Goal: Find contact information: Find contact information

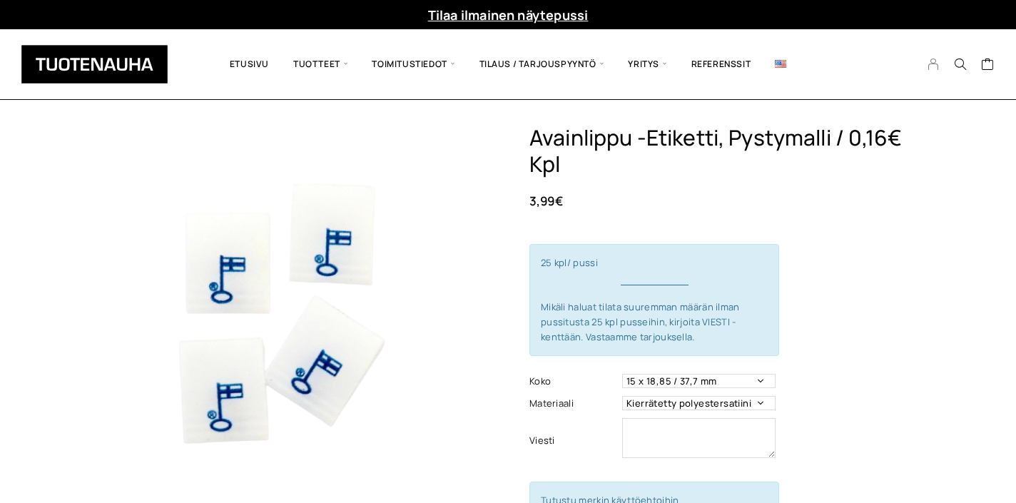
click at [934, 68] on icon "My Account" at bounding box center [934, 64] width 14 height 13
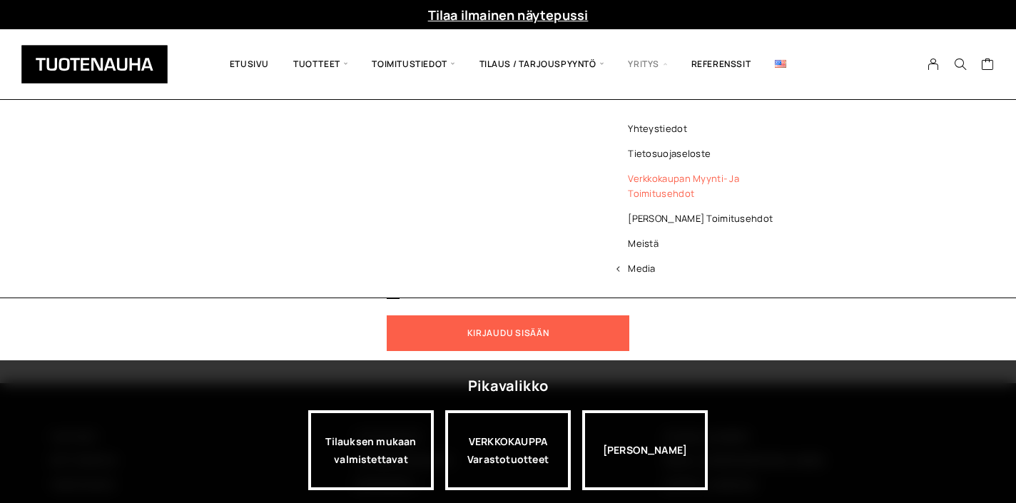
click at [651, 176] on link "Verkkokaupan myynti- ja toimitusehdot" at bounding box center [708, 186] width 207 height 40
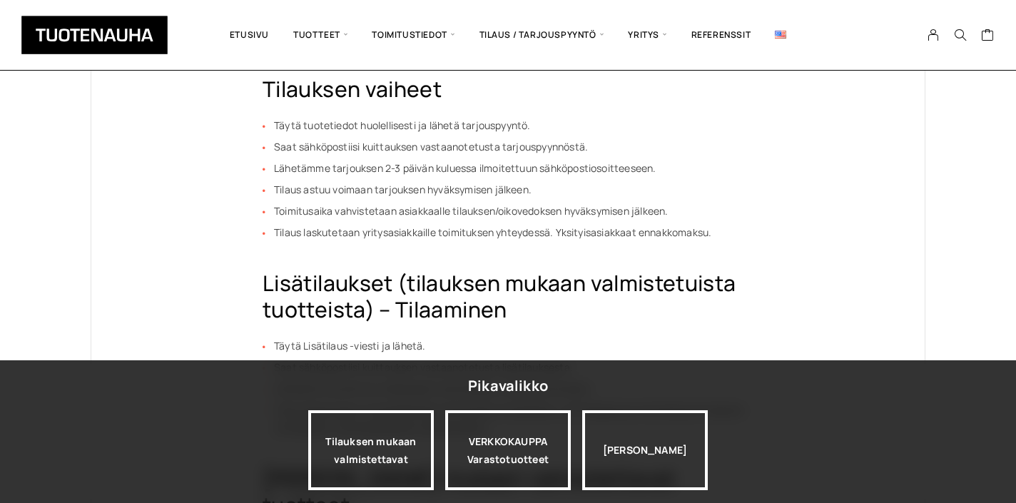
scroll to position [639, 0]
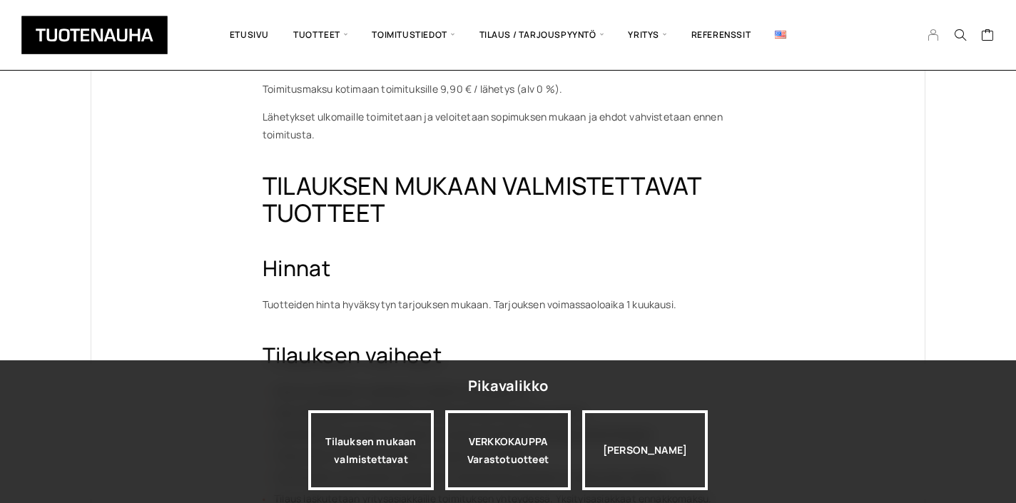
click at [934, 36] on icon "My Account" at bounding box center [934, 35] width 14 height 13
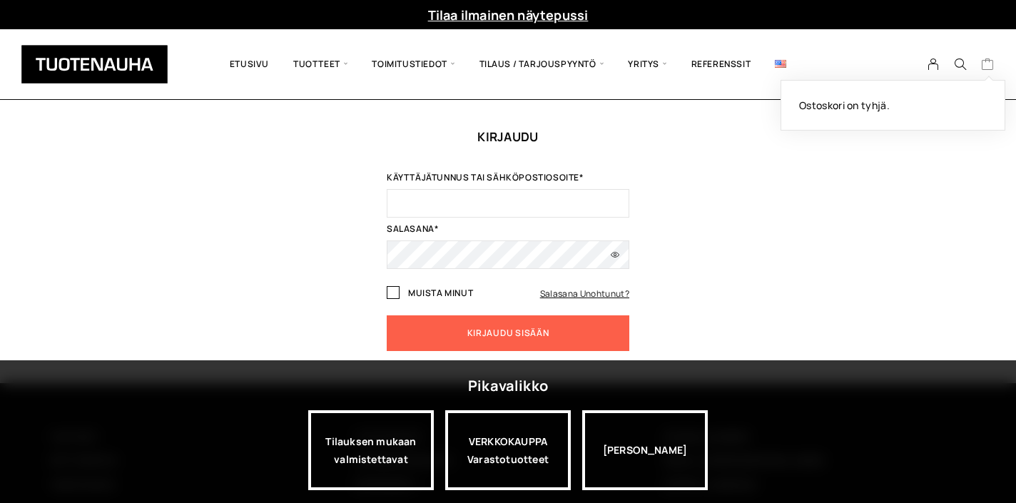
click at [987, 64] on icon "Cart" at bounding box center [988, 64] width 14 height 13
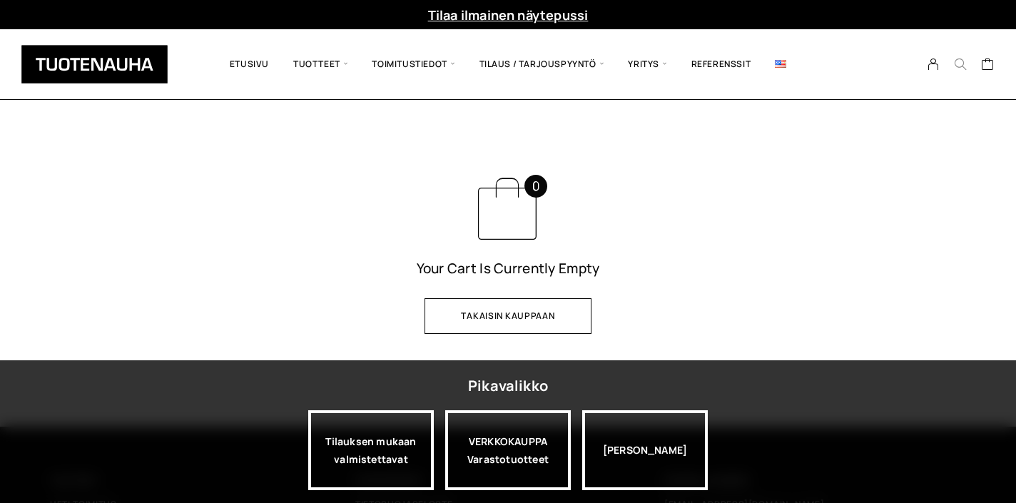
click at [961, 64] on icon "Search" at bounding box center [960, 64] width 13 height 13
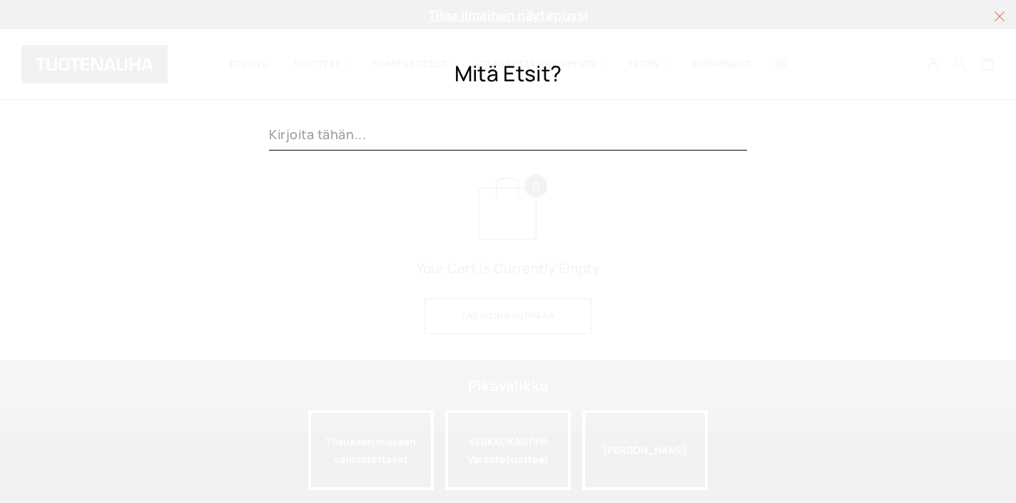
click at [1006, 16] on link at bounding box center [1000, 16] width 33 height 33
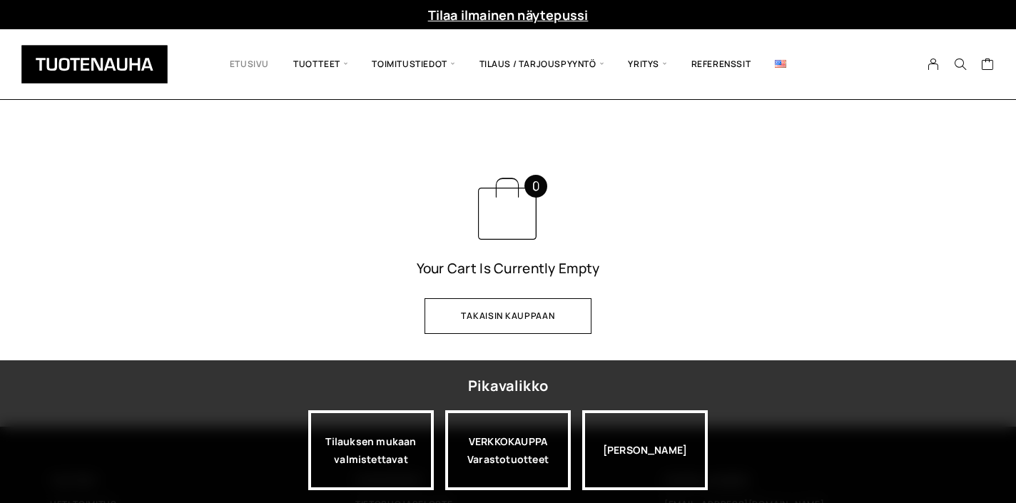
click at [237, 67] on link "Etusivu" at bounding box center [250, 64] width 64 height 49
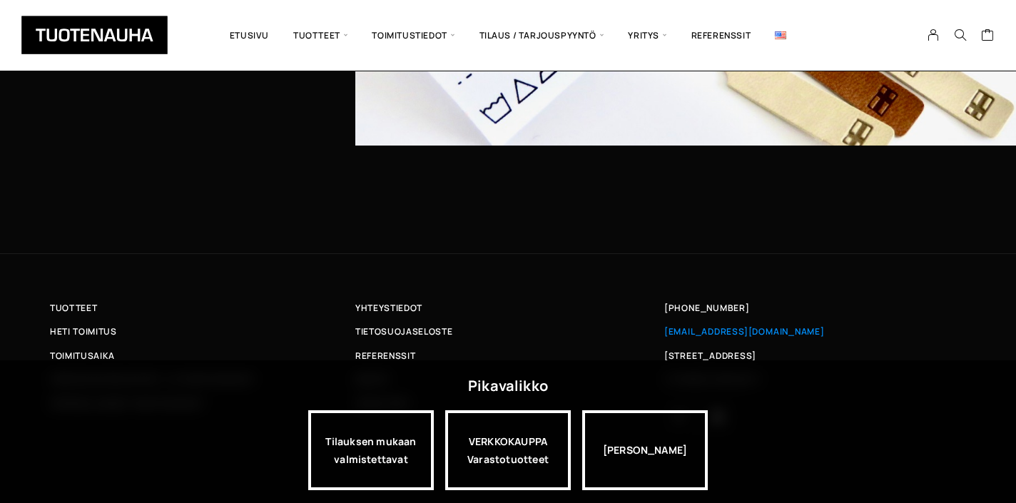
scroll to position [4626, 0]
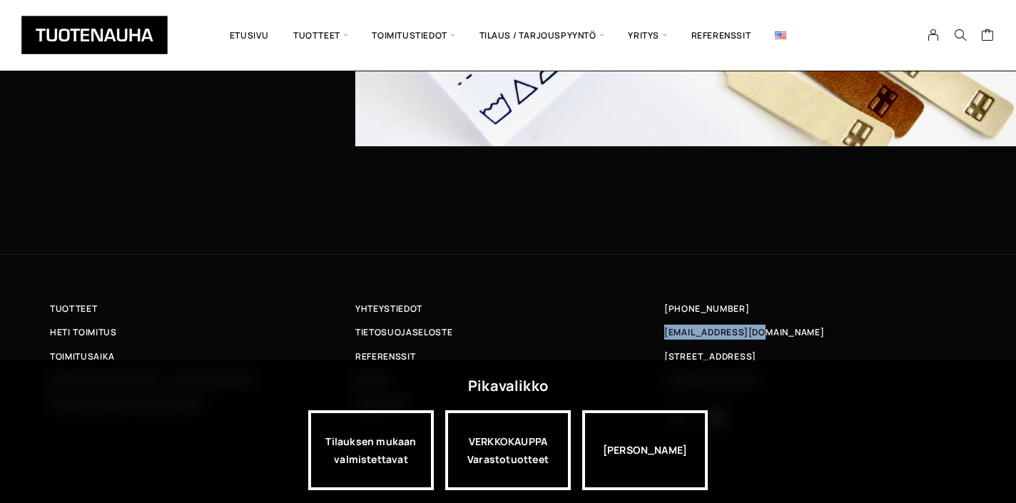
drag, startPoint x: 770, startPoint y: 325, endPoint x: 662, endPoint y: 331, distance: 108.6
click at [662, 331] on div "[EMAIL_ADDRESS][DOMAIN_NAME]" at bounding box center [813, 332] width 305 height 15
copy span "[EMAIL_ADDRESS][DOMAIN_NAME]"
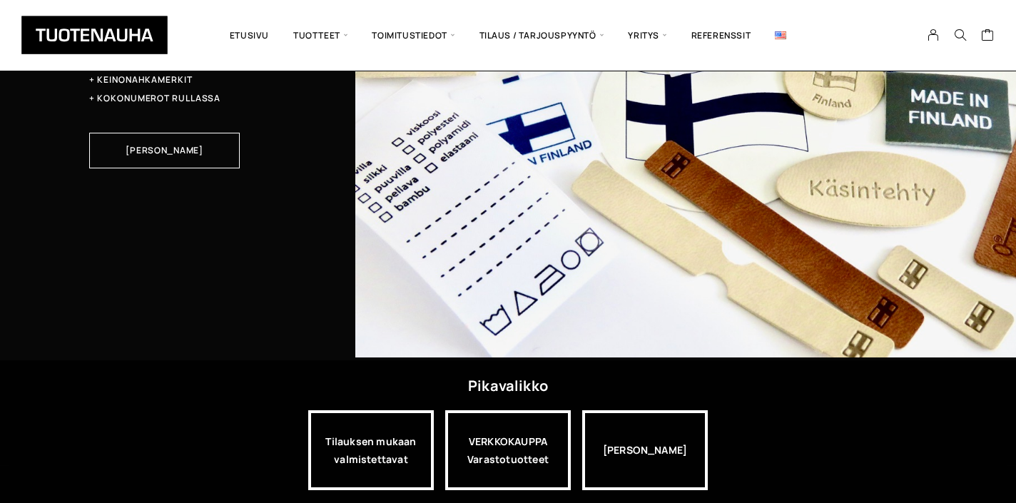
scroll to position [4438, 0]
